Goal: Obtain resource: Obtain resource

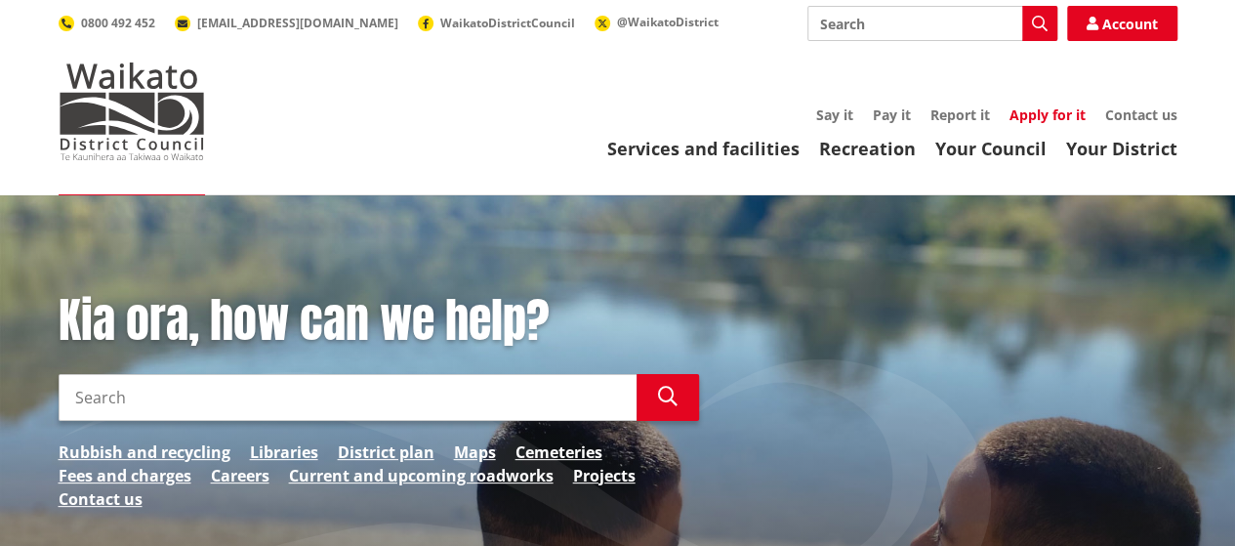
click at [1069, 112] on link "Apply for it" at bounding box center [1047, 114] width 76 height 19
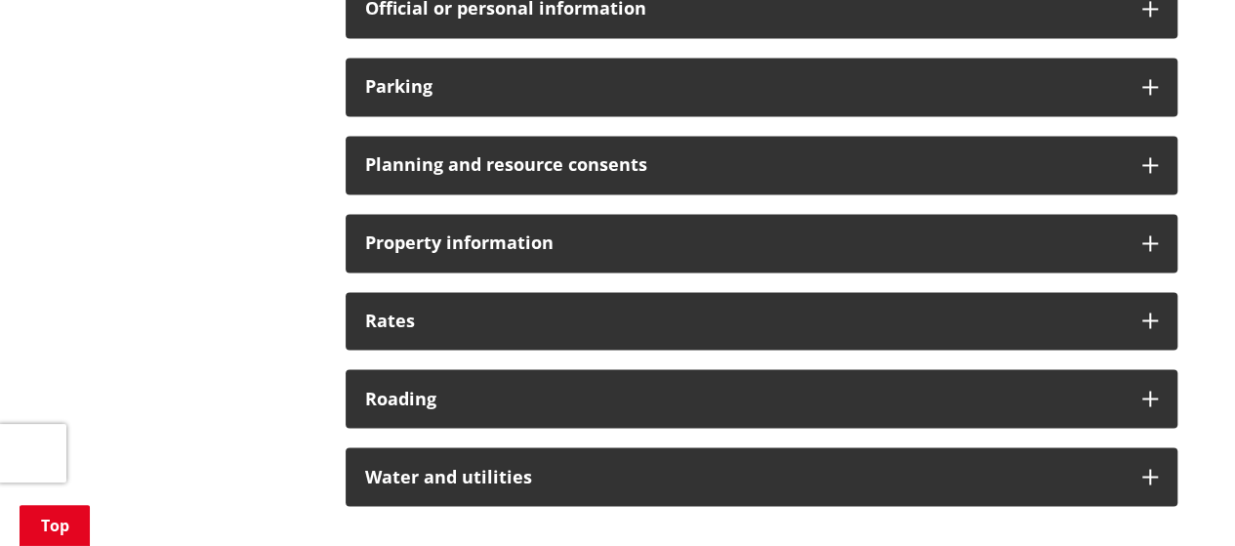
scroll to position [1659, 0]
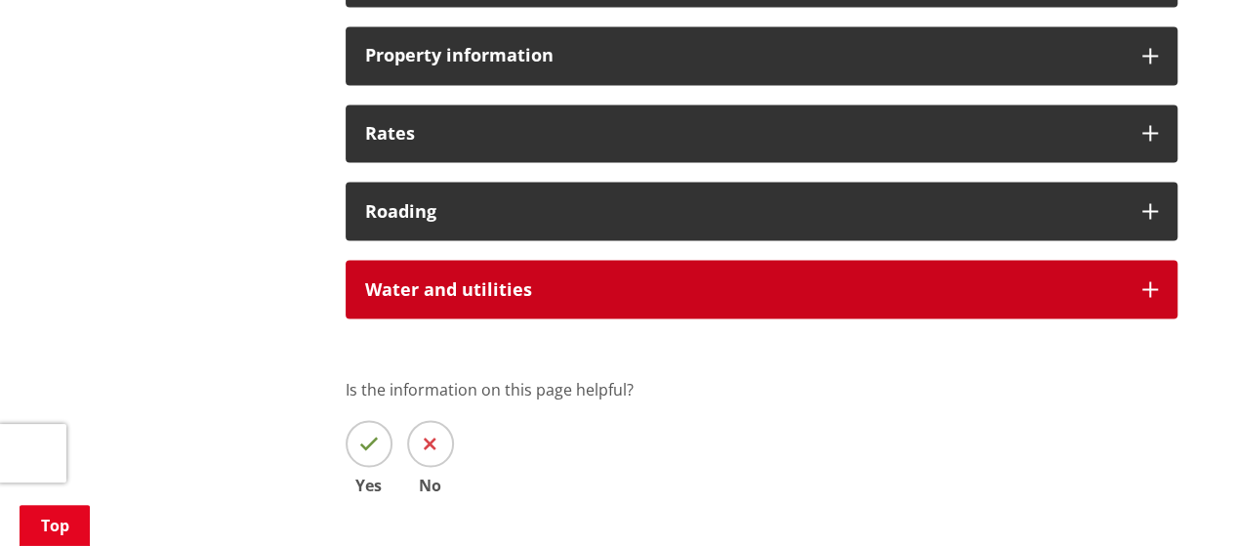
click at [679, 292] on h3 "Water and utilities" at bounding box center [743, 289] width 757 height 20
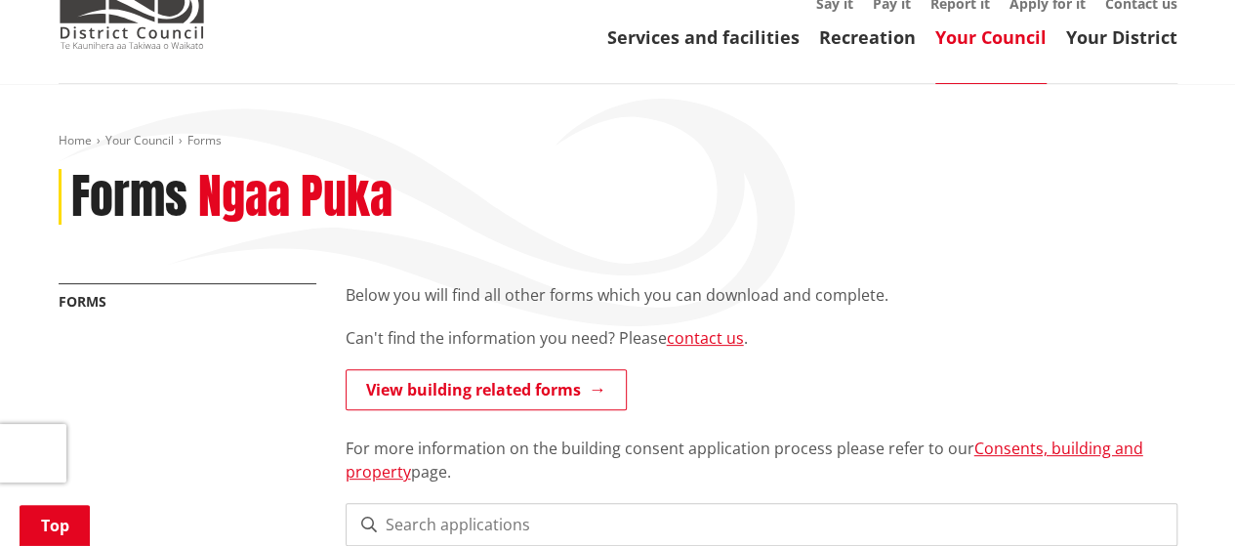
scroll to position [0, 0]
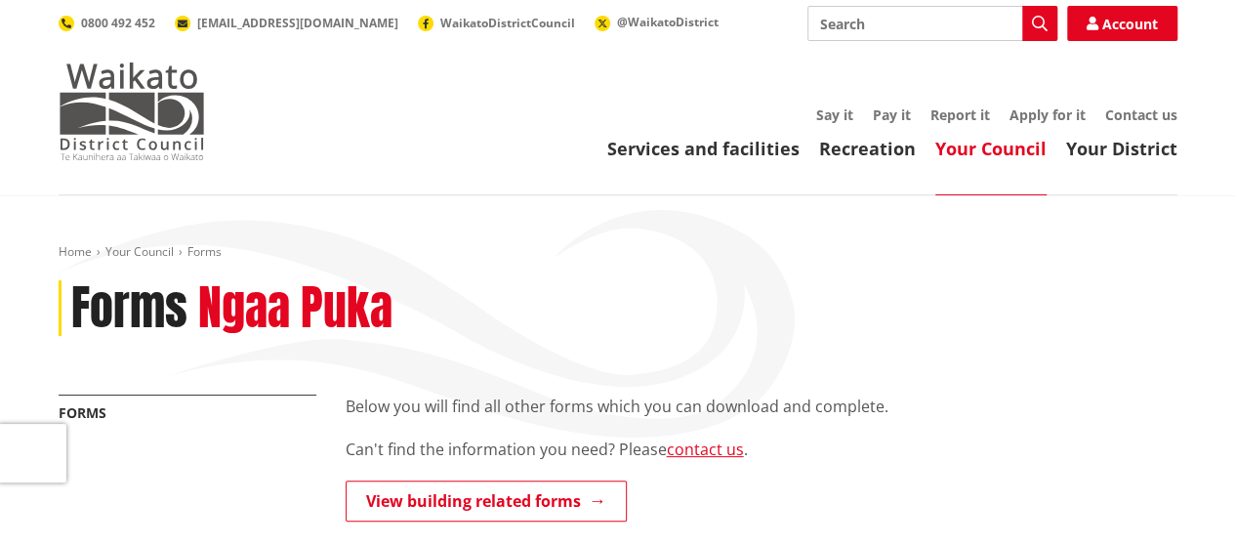
click at [111, 132] on img at bounding box center [132, 111] width 146 height 98
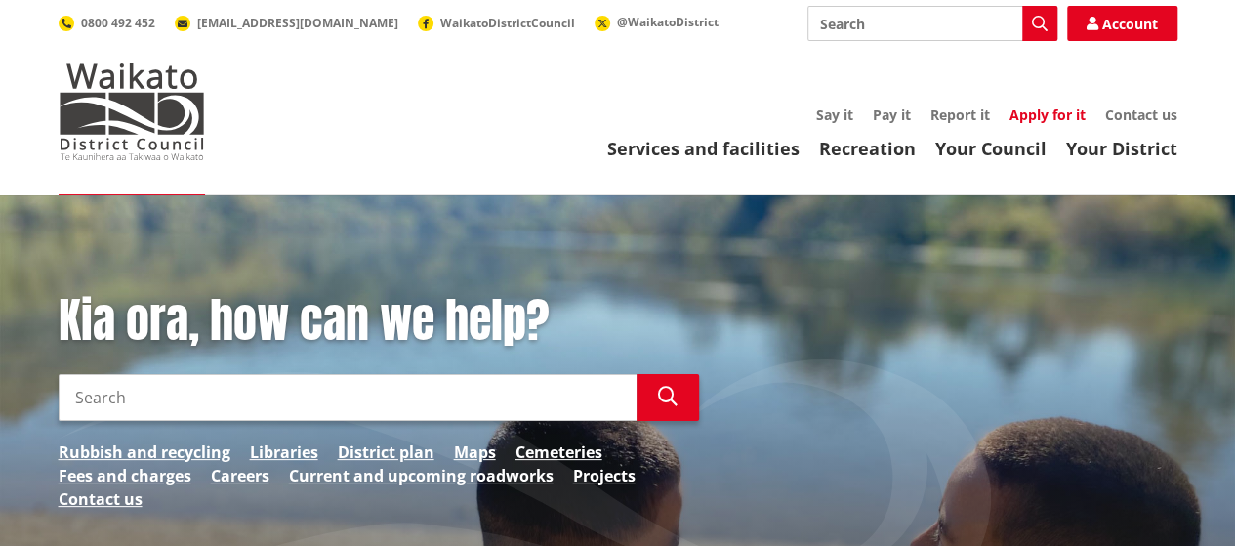
click at [1048, 116] on link "Apply for it" at bounding box center [1047, 114] width 76 height 19
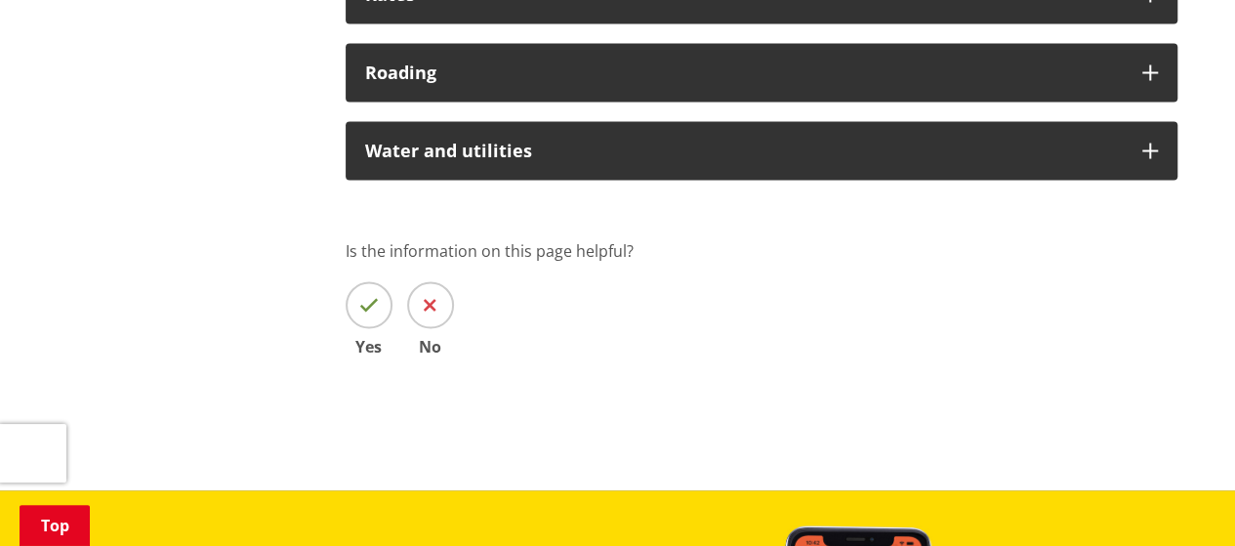
scroll to position [1757, 0]
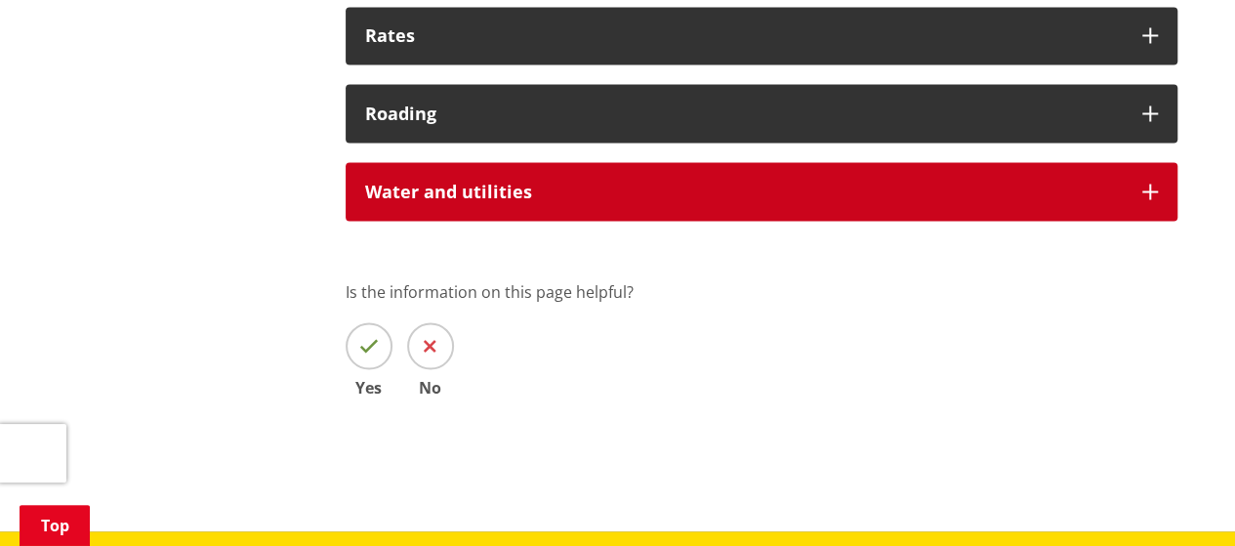
click at [769, 204] on div "Water and utilities" at bounding box center [762, 191] width 832 height 59
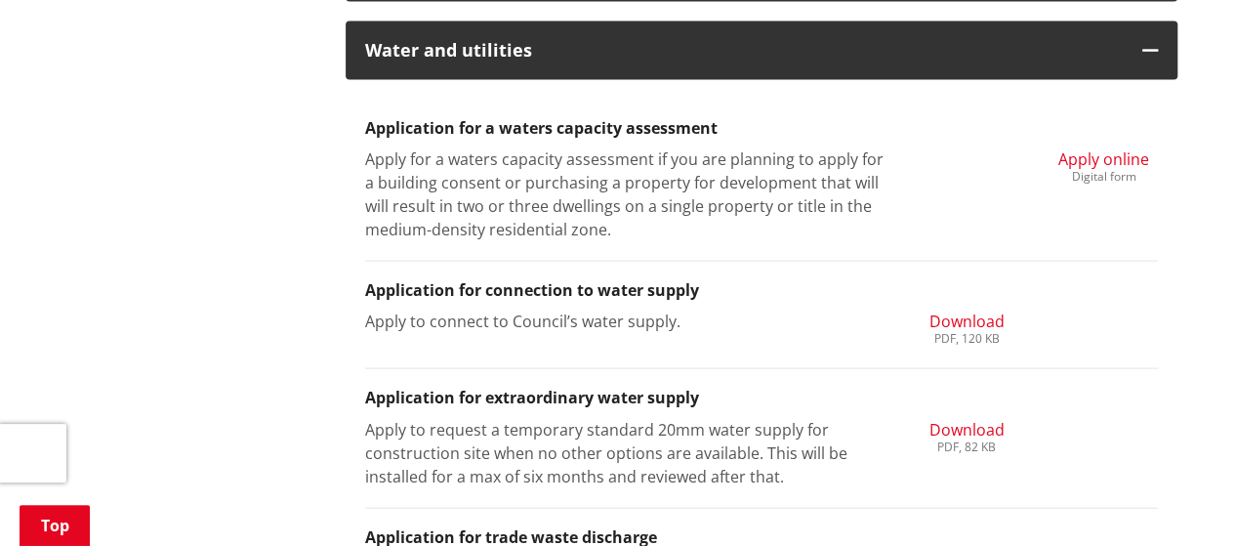
scroll to position [1855, 0]
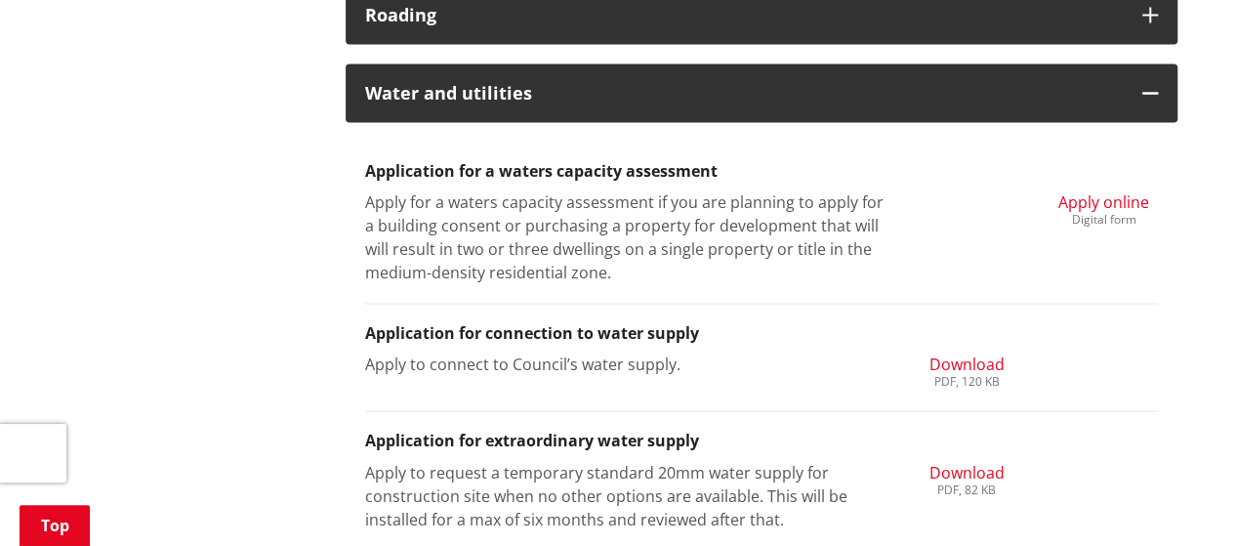
click at [966, 364] on span "Download" at bounding box center [965, 363] width 75 height 21
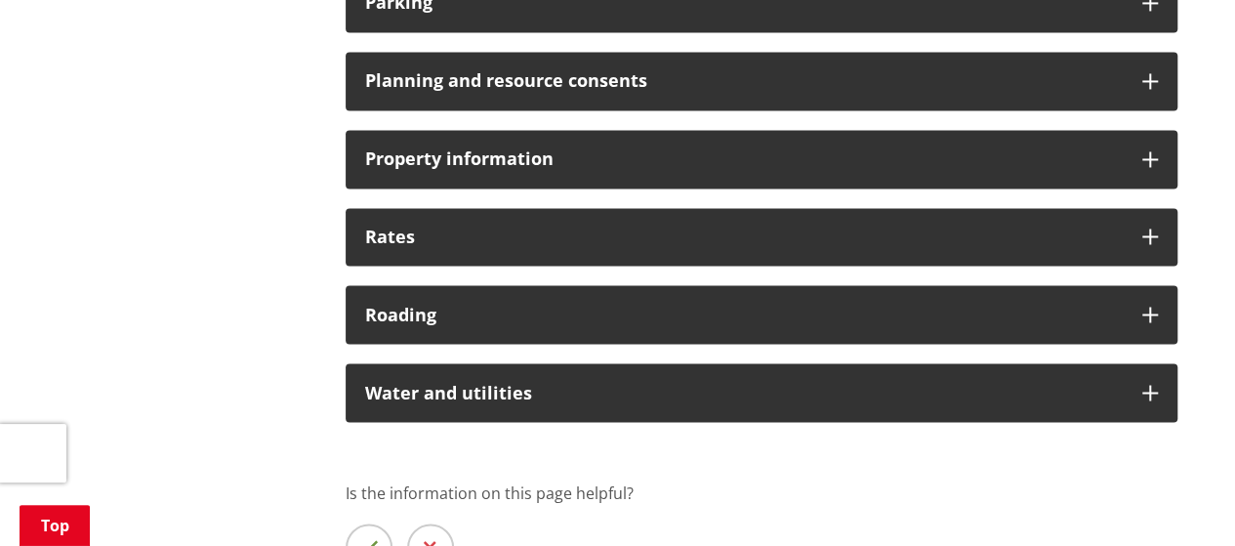
scroll to position [1659, 0]
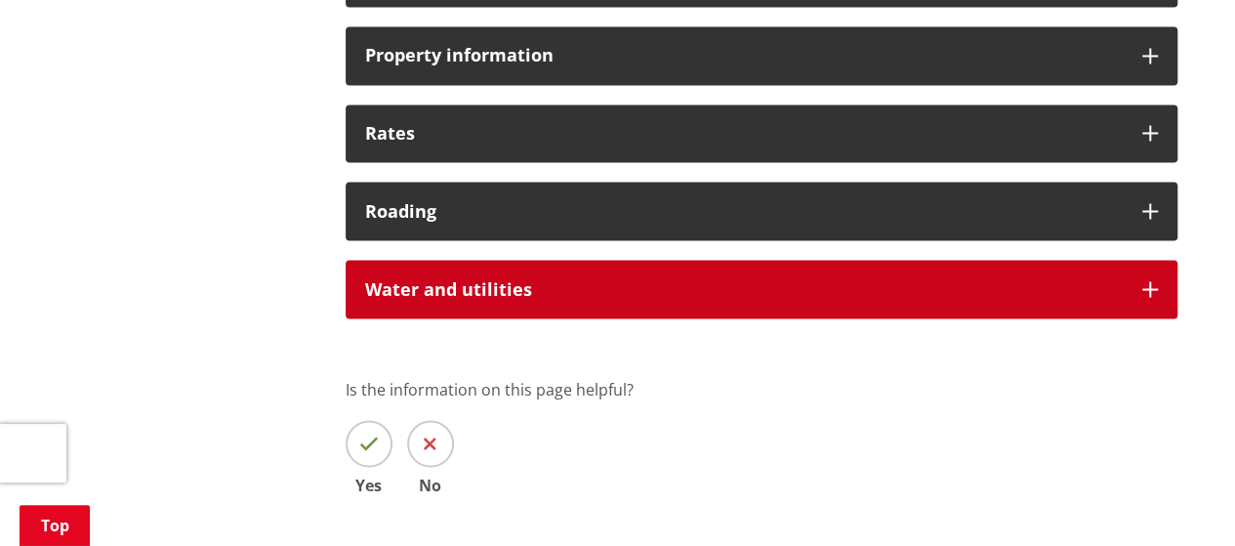
click at [552, 294] on h3 "Water and utilities" at bounding box center [743, 289] width 757 height 20
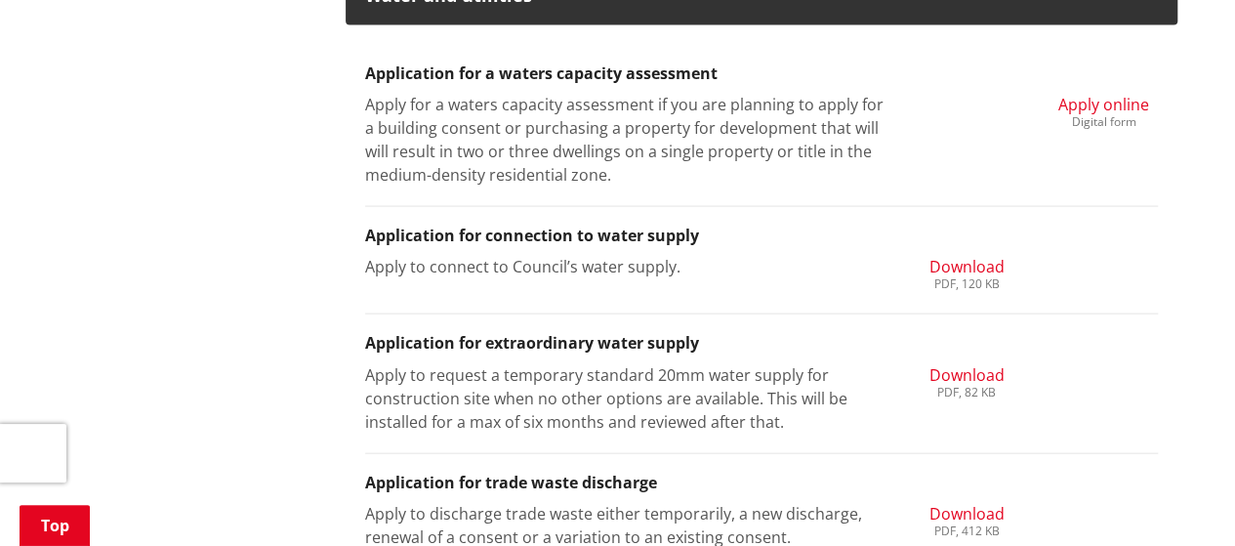
scroll to position [2050, 0]
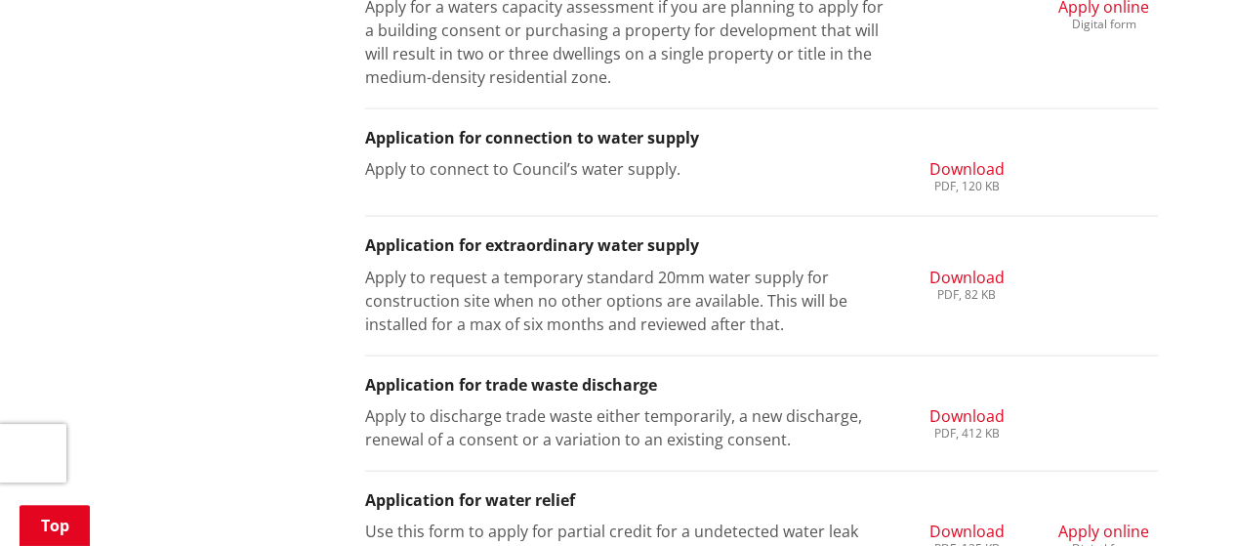
click at [957, 411] on span "Download" at bounding box center [965, 415] width 75 height 21
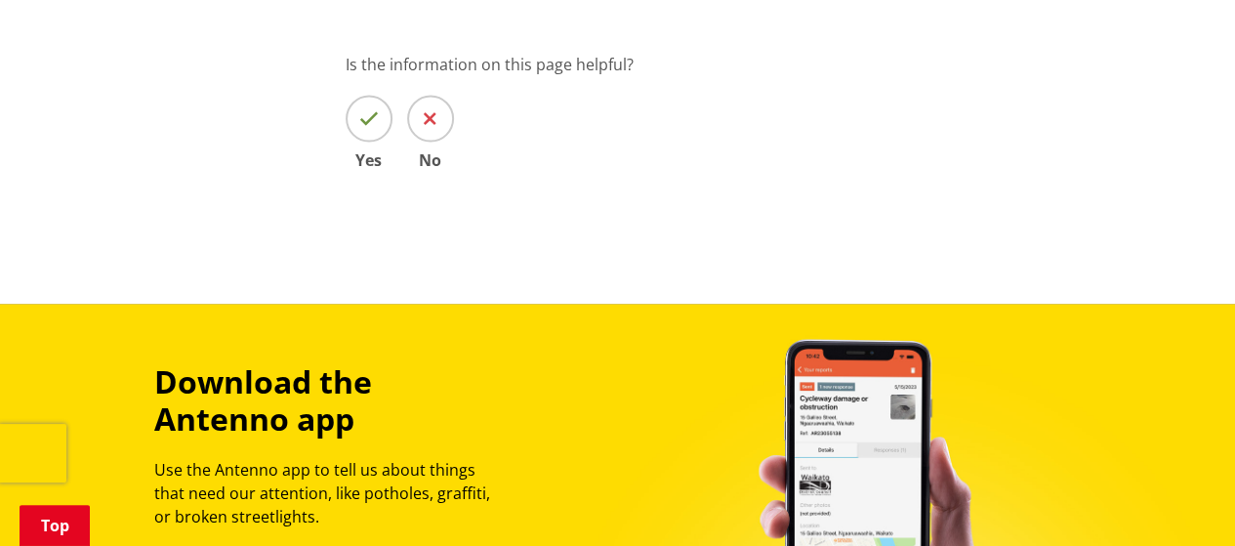
scroll to position [1757, 0]
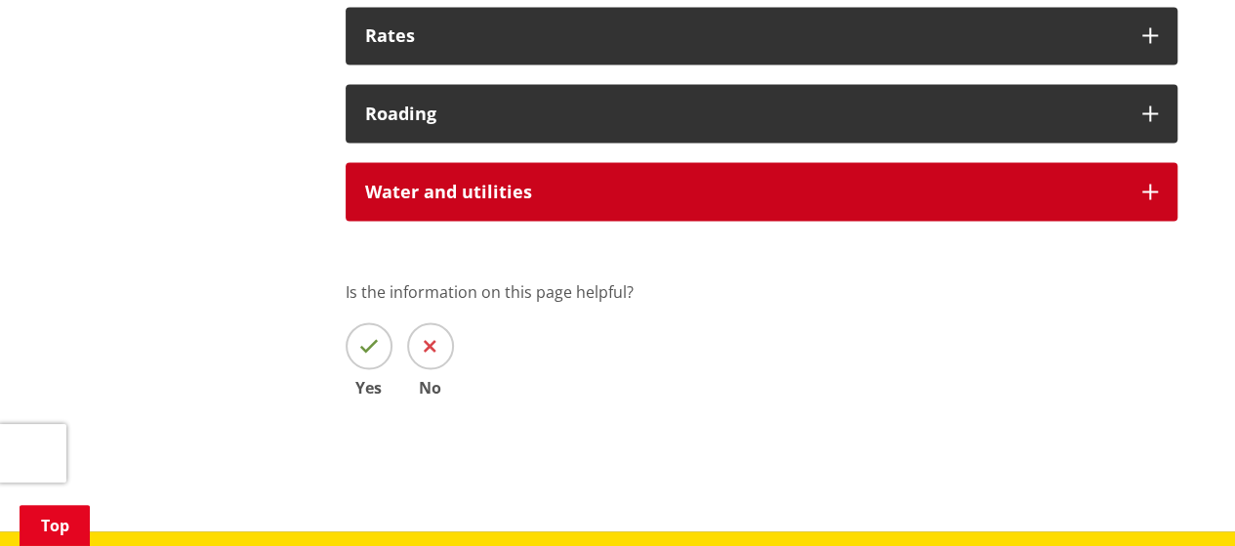
click at [635, 194] on h3 "Water and utilities" at bounding box center [743, 192] width 757 height 20
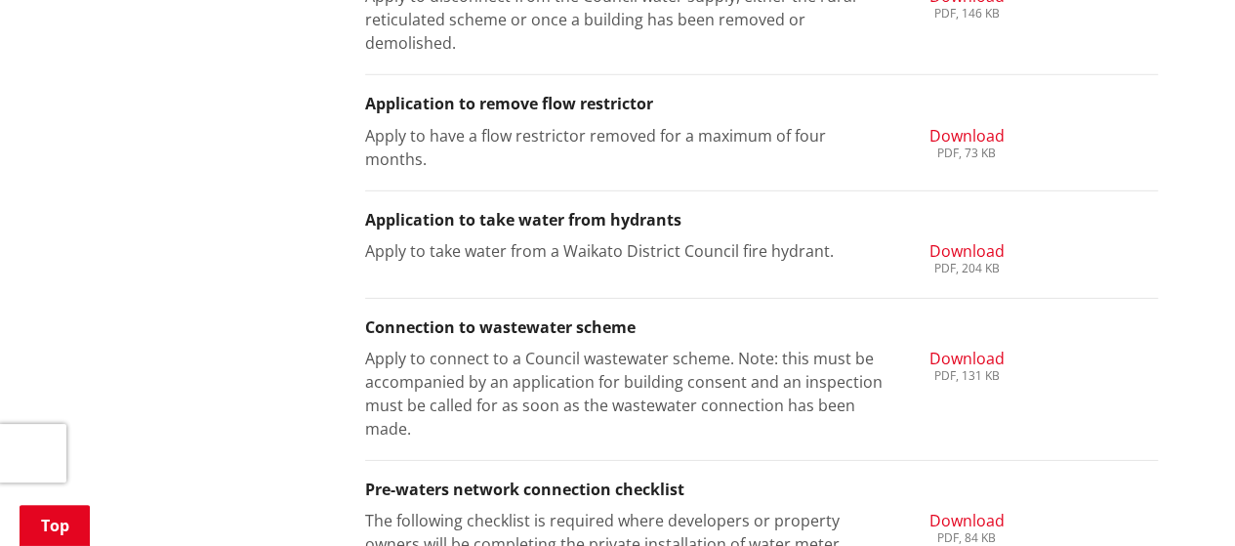
scroll to position [2928, 0]
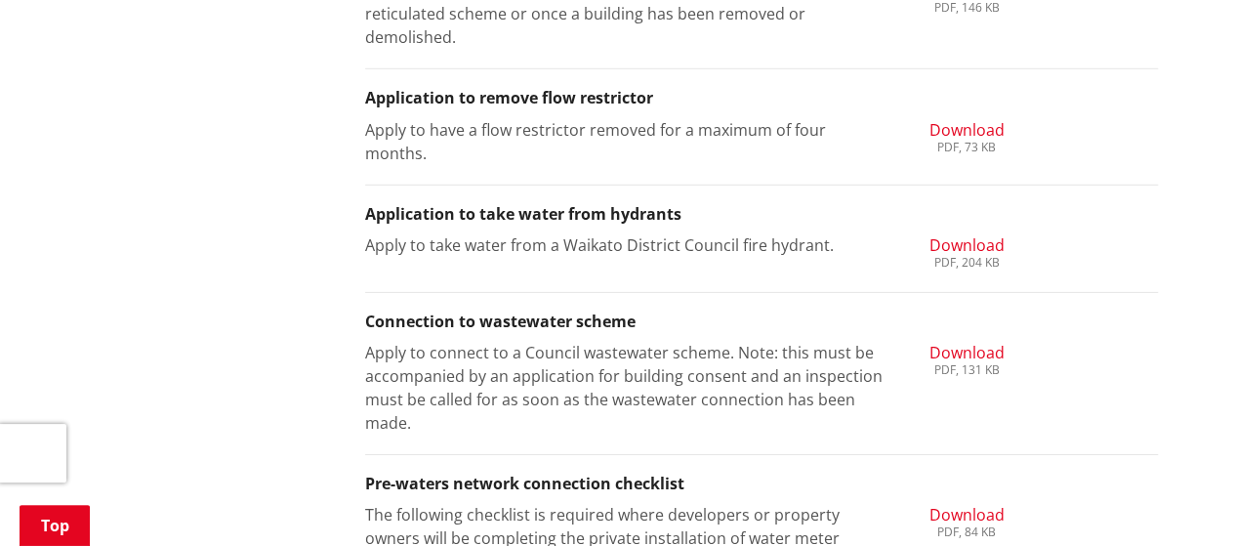
click at [970, 355] on span "Download" at bounding box center [965, 352] width 75 height 21
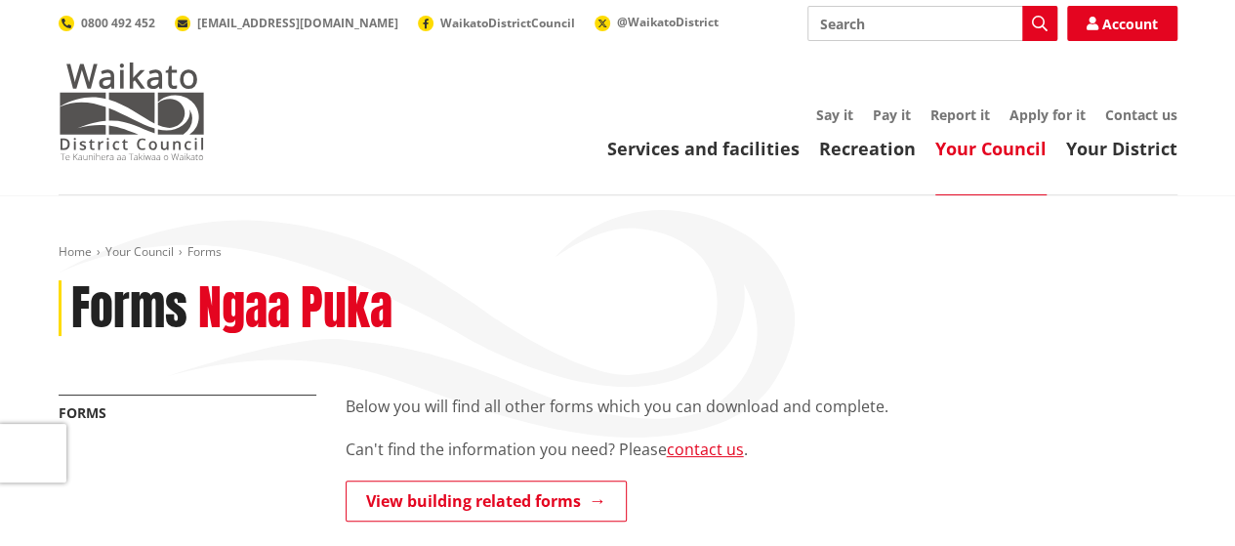
click at [160, 101] on img at bounding box center [132, 111] width 146 height 98
